Goal: Information Seeking & Learning: Learn about a topic

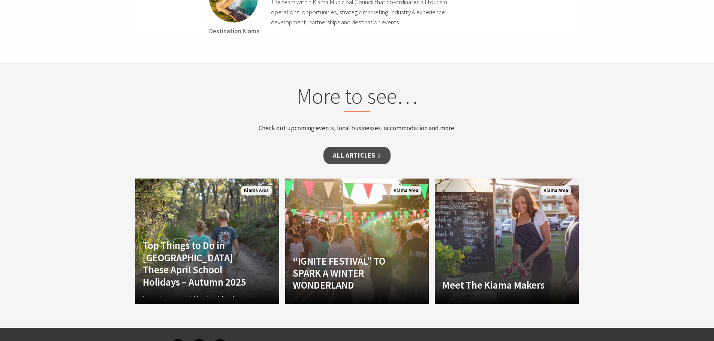
scroll to position [2286, 0]
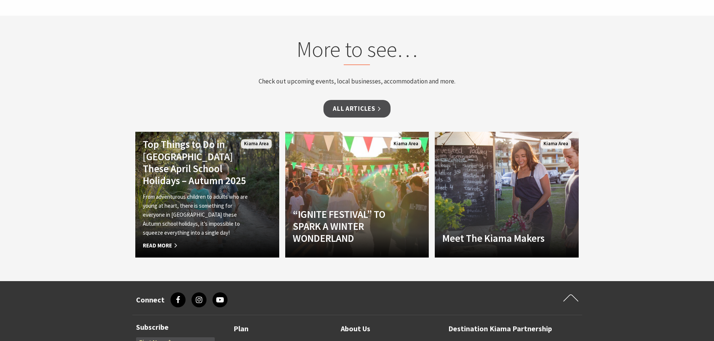
click at [199, 138] on h4 "Top Things to Do in [GEOGRAPHIC_DATA] These April School Holidays – Autumn 2025" at bounding box center [196, 162] width 107 height 49
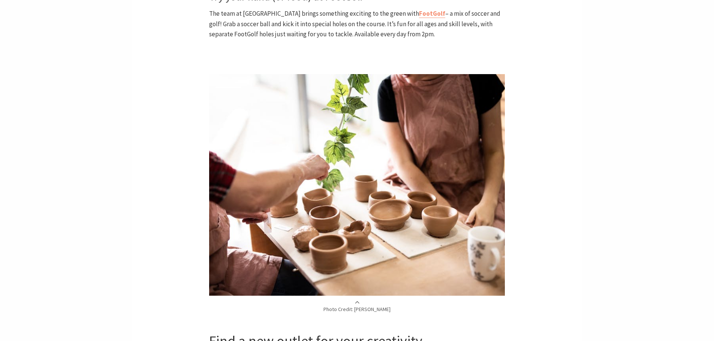
scroll to position [1799, 0]
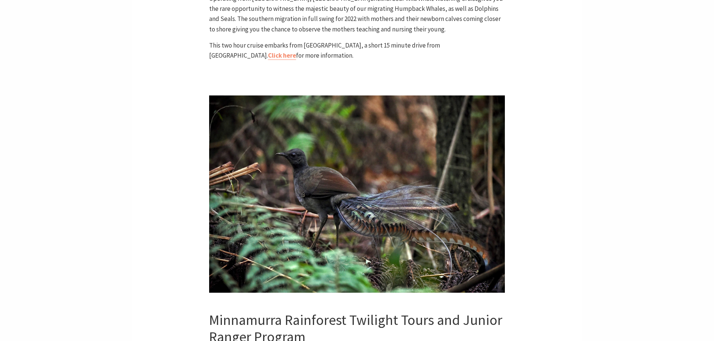
scroll to position [1683, 0]
